Goal: Find specific page/section: Find specific page/section

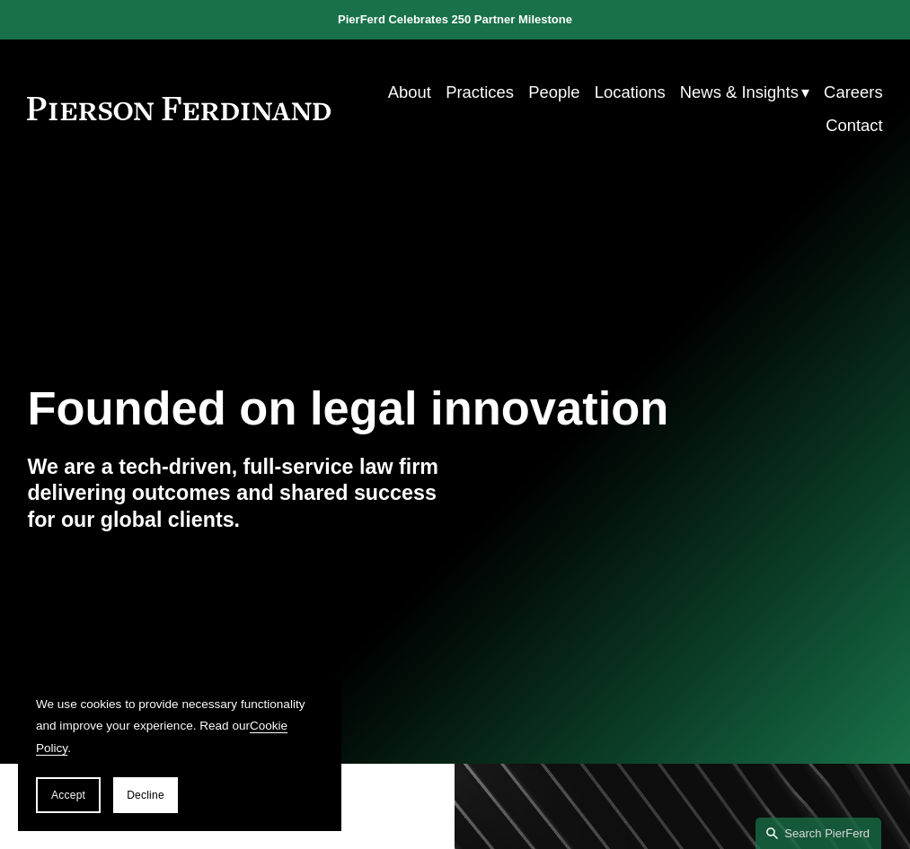
click at [463, 101] on link "Practices" at bounding box center [479, 91] width 68 height 33
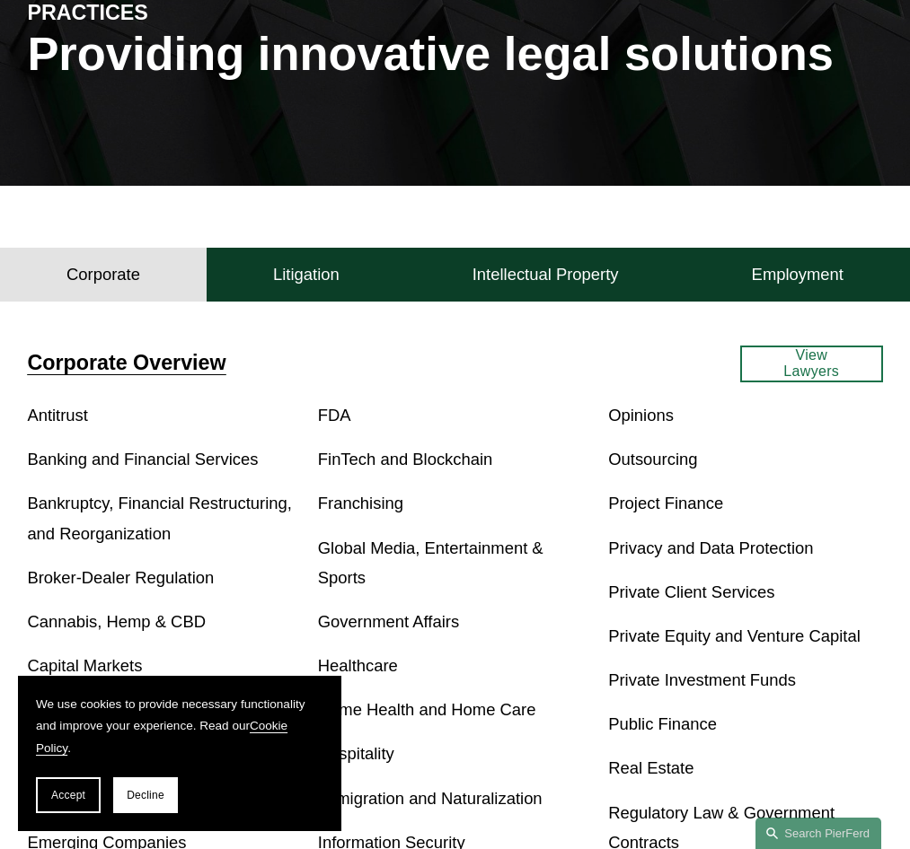
scroll to position [249, 0]
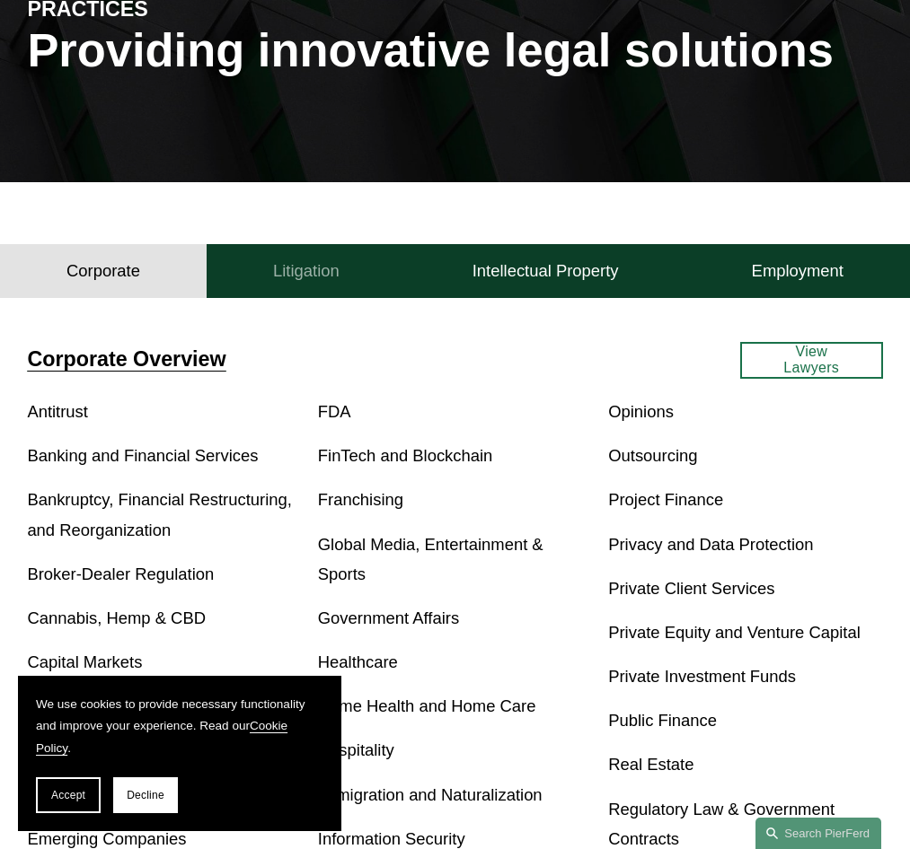
click at [354, 274] on button "Litigation" at bounding box center [306, 271] width 199 height 54
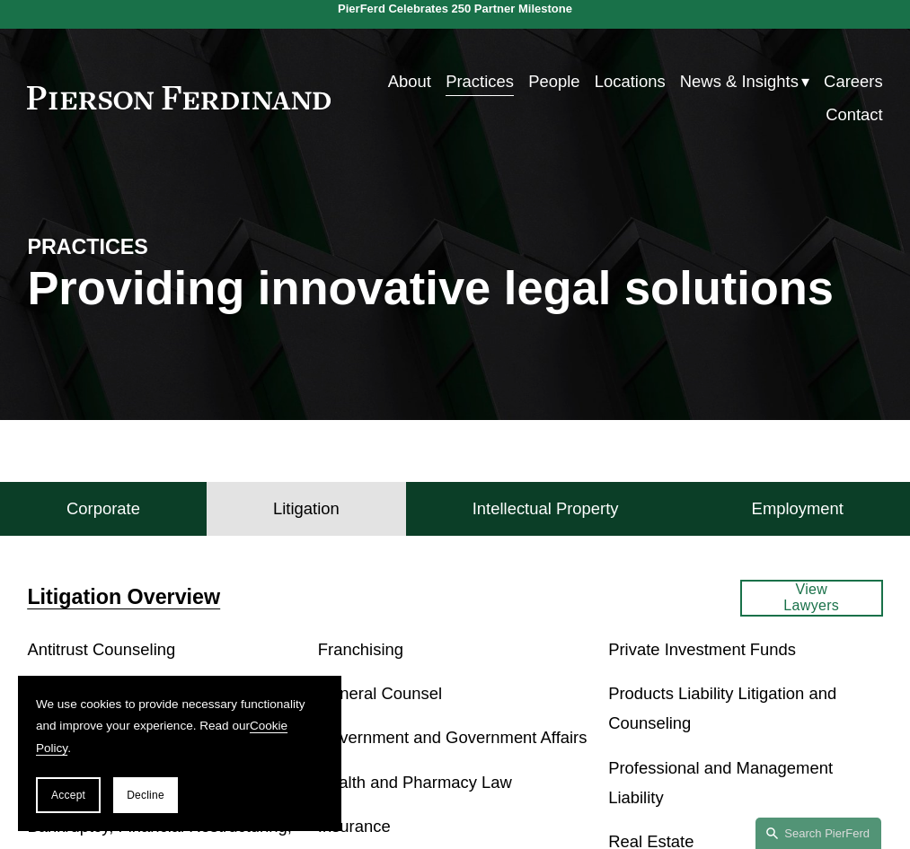
scroll to position [0, 0]
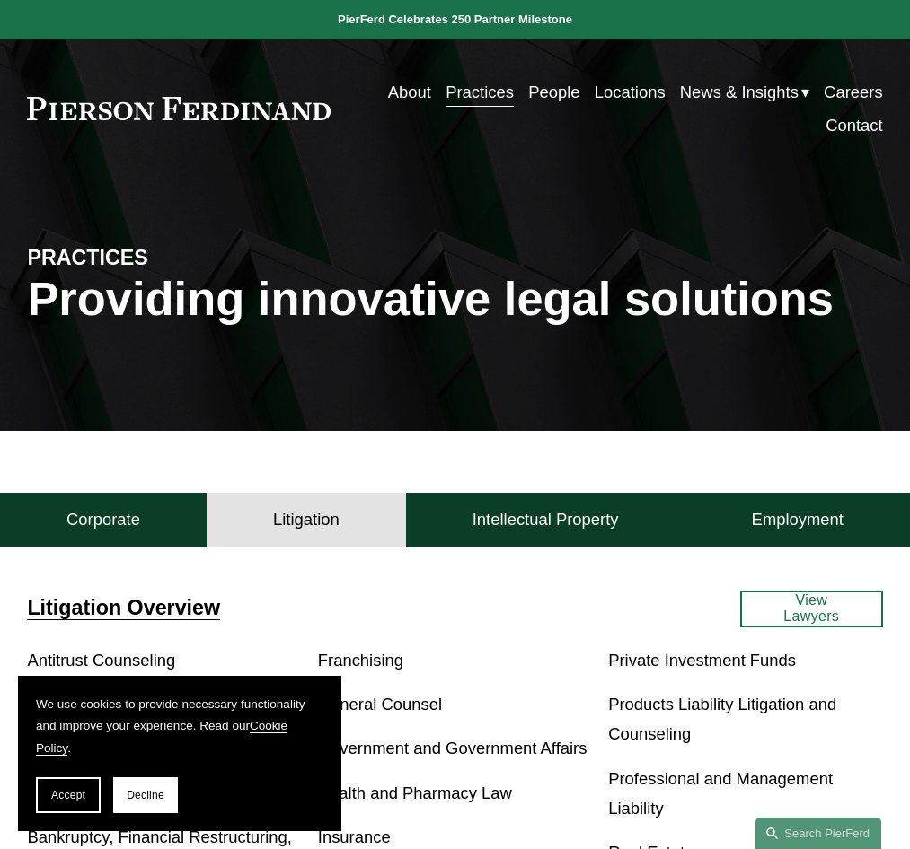
click at [251, 119] on link at bounding box center [179, 108] width 304 height 23
